Goal: Information Seeking & Learning: Find specific fact

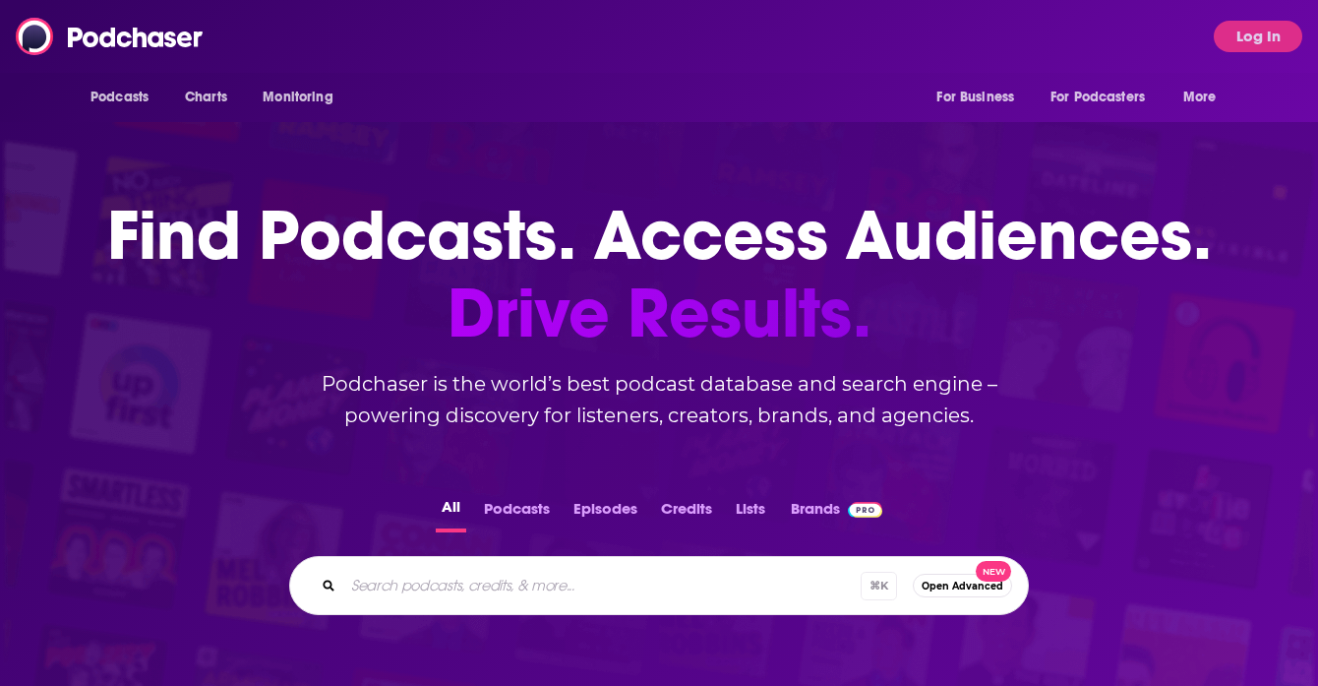
click at [557, 42] on div "Podcasts Charts Monitoring For Business For Podcasters More Log In" at bounding box center [659, 36] width 1318 height 73
click at [1252, 31] on button "Log In" at bounding box center [1258, 36] width 89 height 31
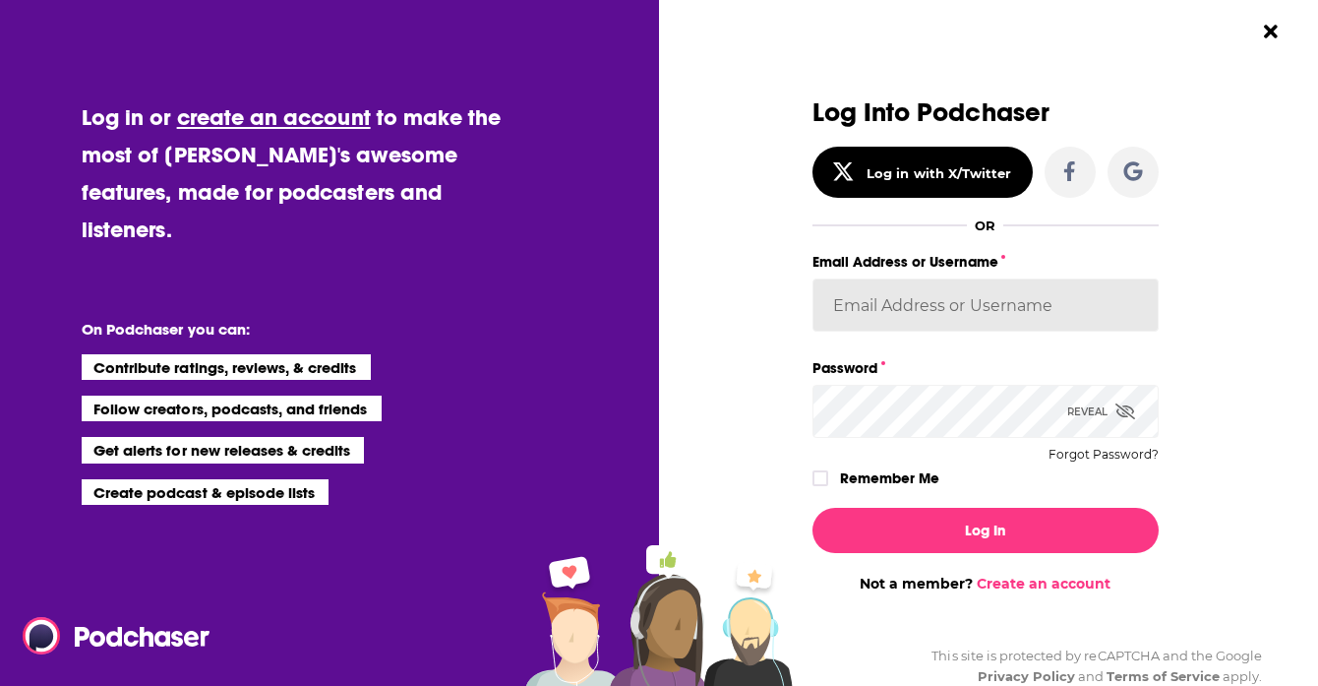
click at [927, 309] on input "Email Address or Username" at bounding box center [985, 304] width 346 height 53
type input "[EMAIL_ADDRESS][PERSON_NAME][DOMAIN_NAME]"
click at [812, 507] on button "Log In" at bounding box center [985, 529] width 346 height 45
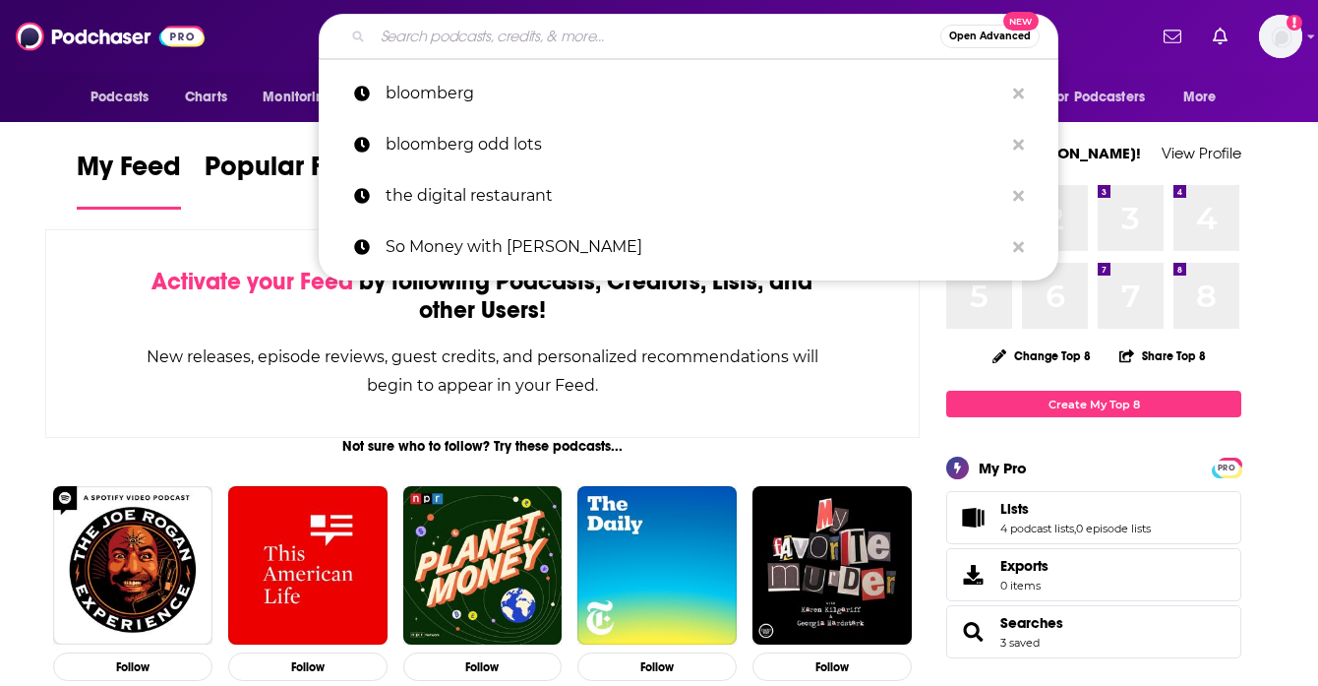
click at [495, 39] on input "Search podcasts, credits, & more..." at bounding box center [656, 36] width 567 height 31
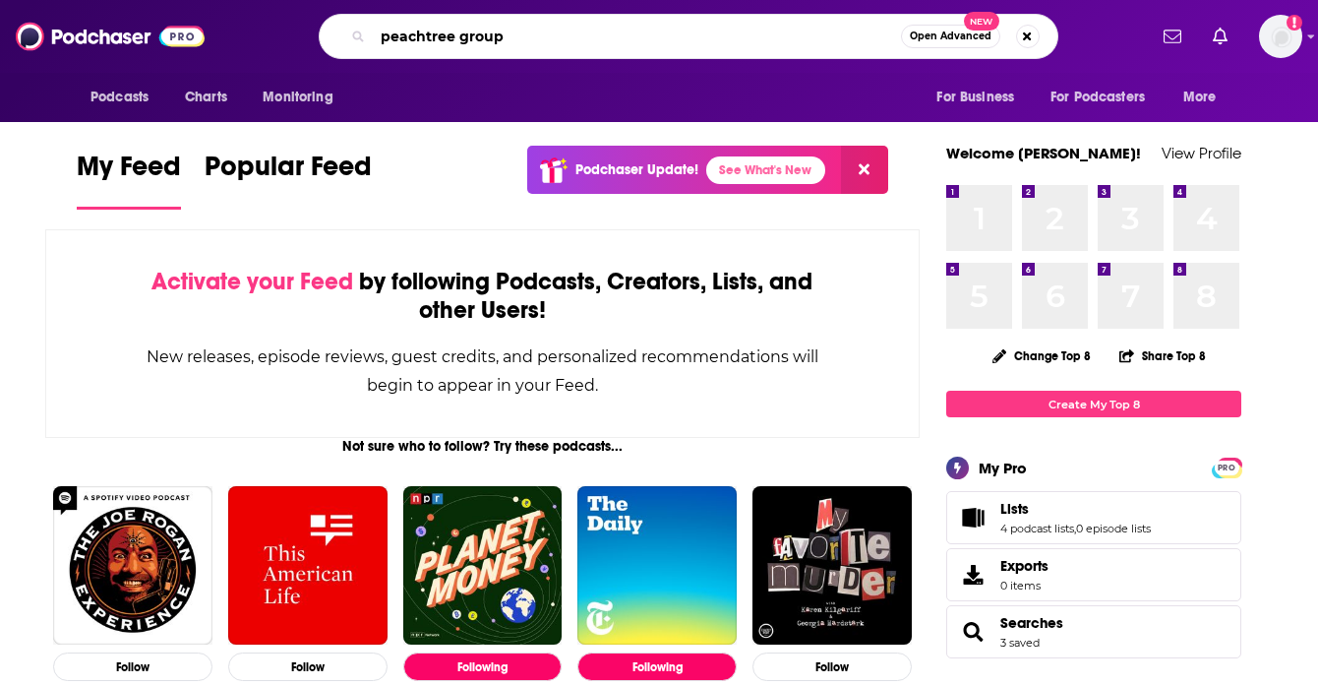
type input "peachtree group"
